Goal: Transaction & Acquisition: Purchase product/service

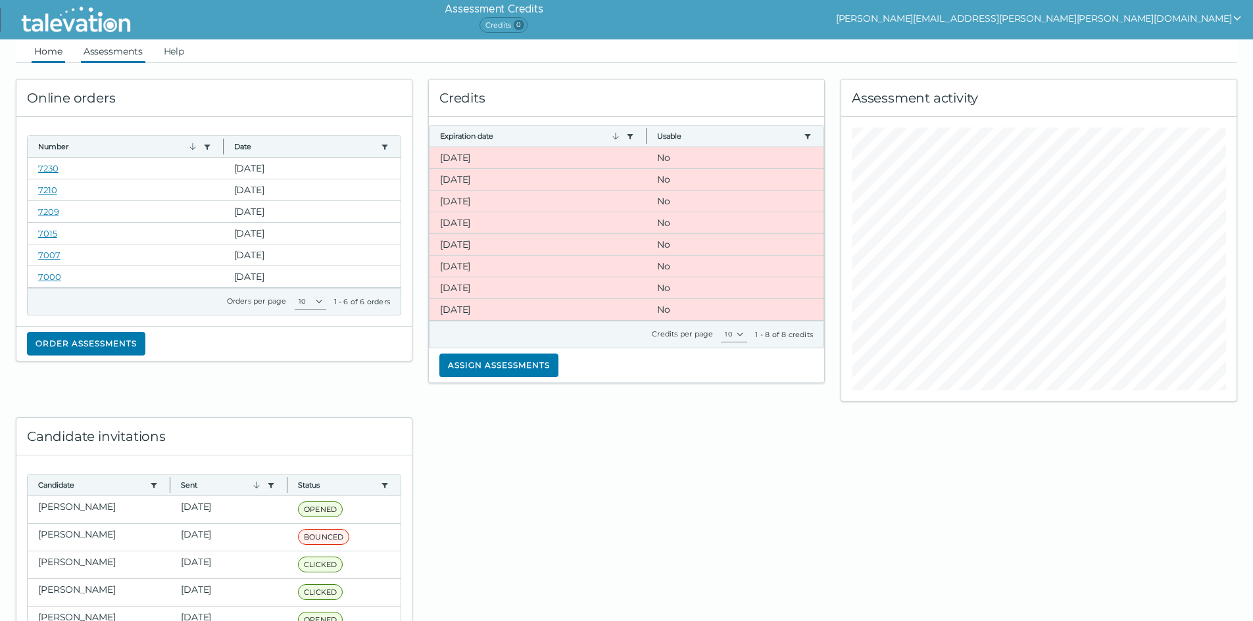
click at [128, 51] on link "Assessments" at bounding box center [113, 51] width 64 height 24
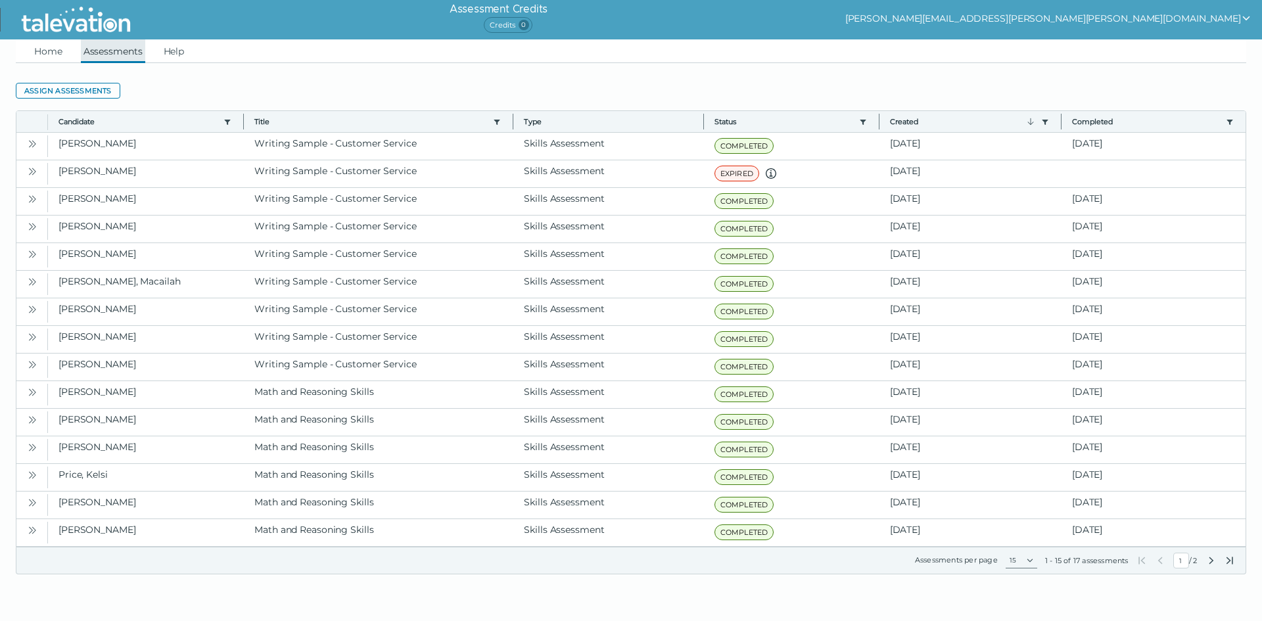
click at [114, 52] on link "Assessments" at bounding box center [113, 51] width 64 height 24
click at [45, 47] on link "Home" at bounding box center [49, 51] width 34 height 24
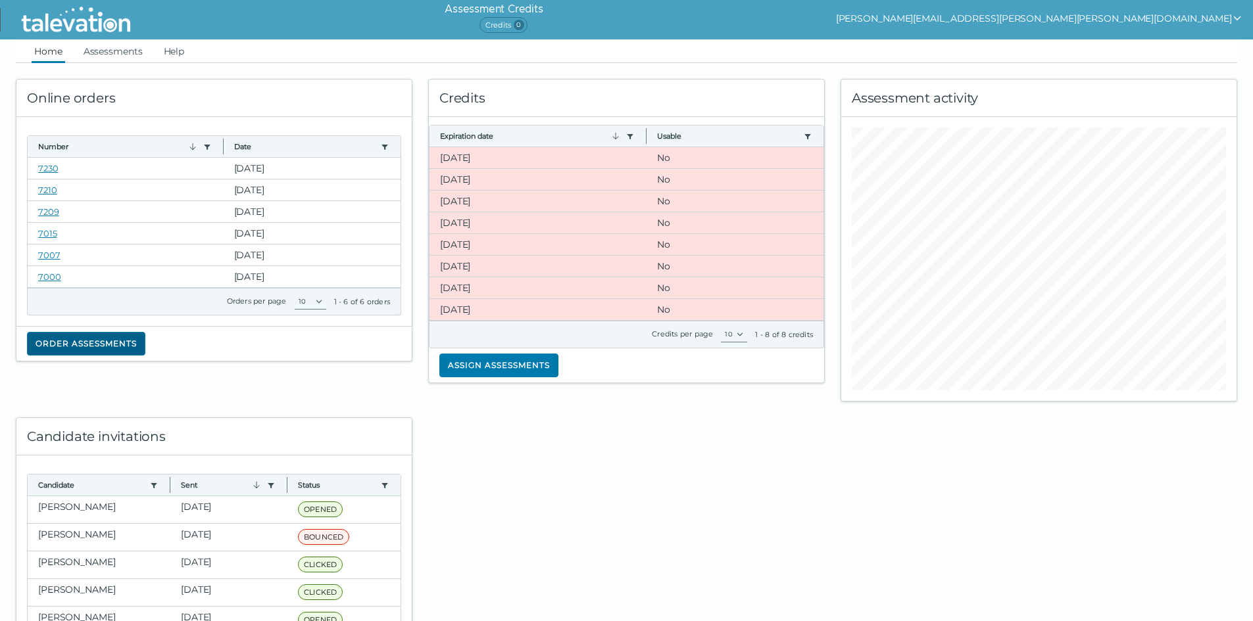
click at [65, 339] on button "Order assessments" at bounding box center [86, 344] width 118 height 24
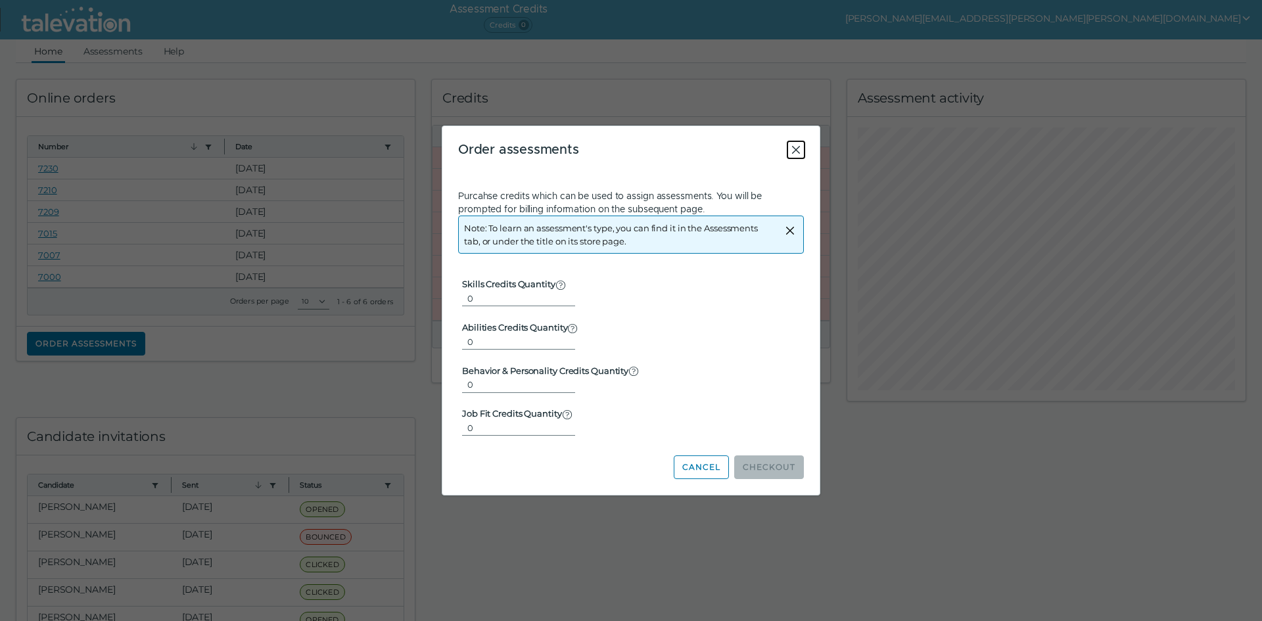
click at [794, 147] on icon "Close" at bounding box center [796, 150] width 16 height 16
